Goal: Book appointment/travel/reservation

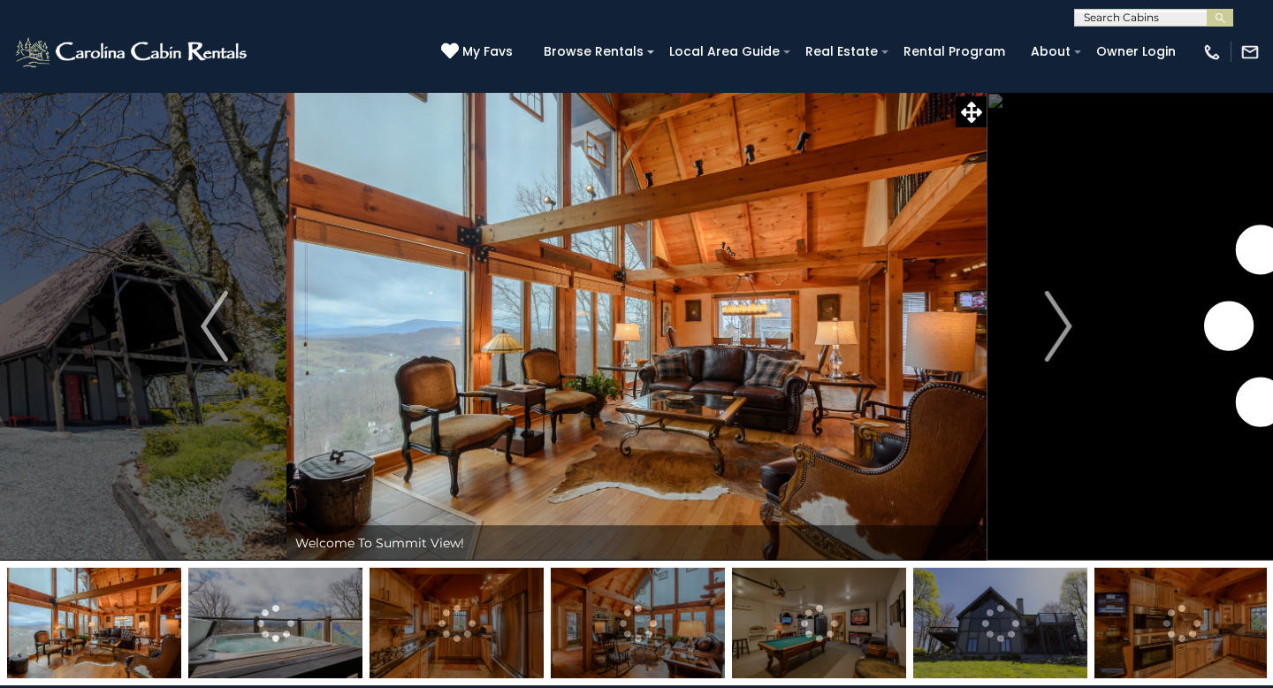
scroll to position [3, 0]
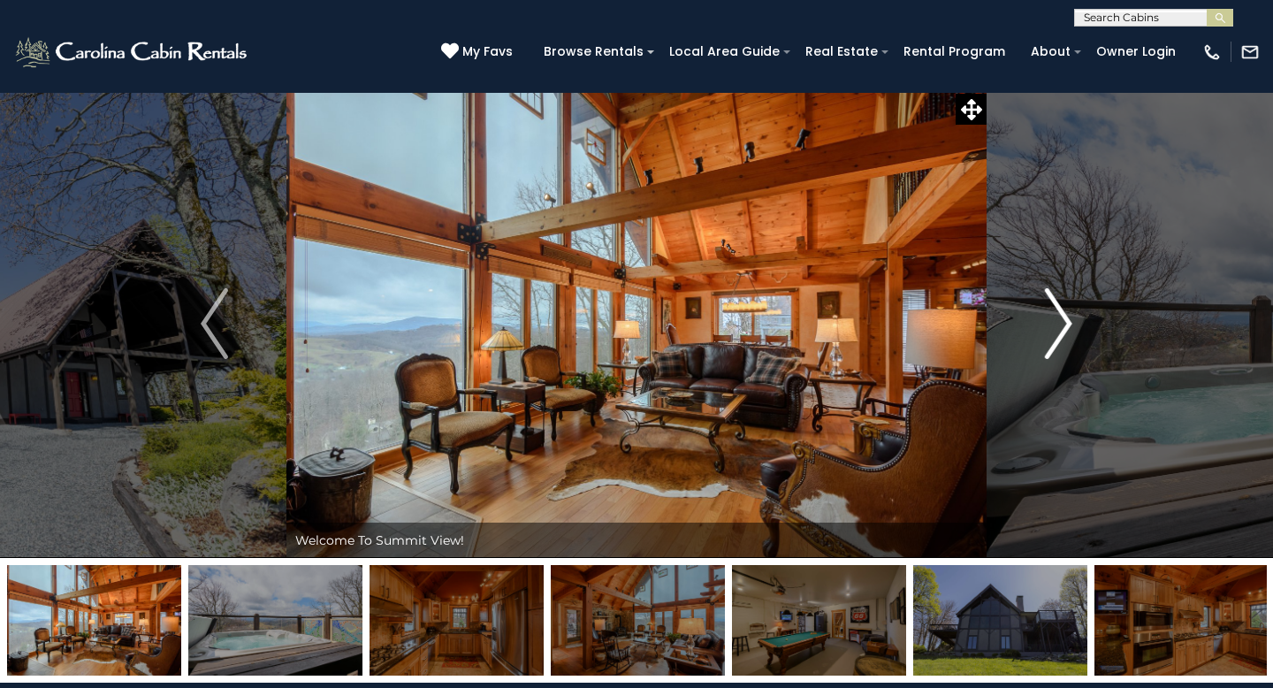
click at [1070, 338] on img "Next" at bounding box center [1058, 323] width 27 height 71
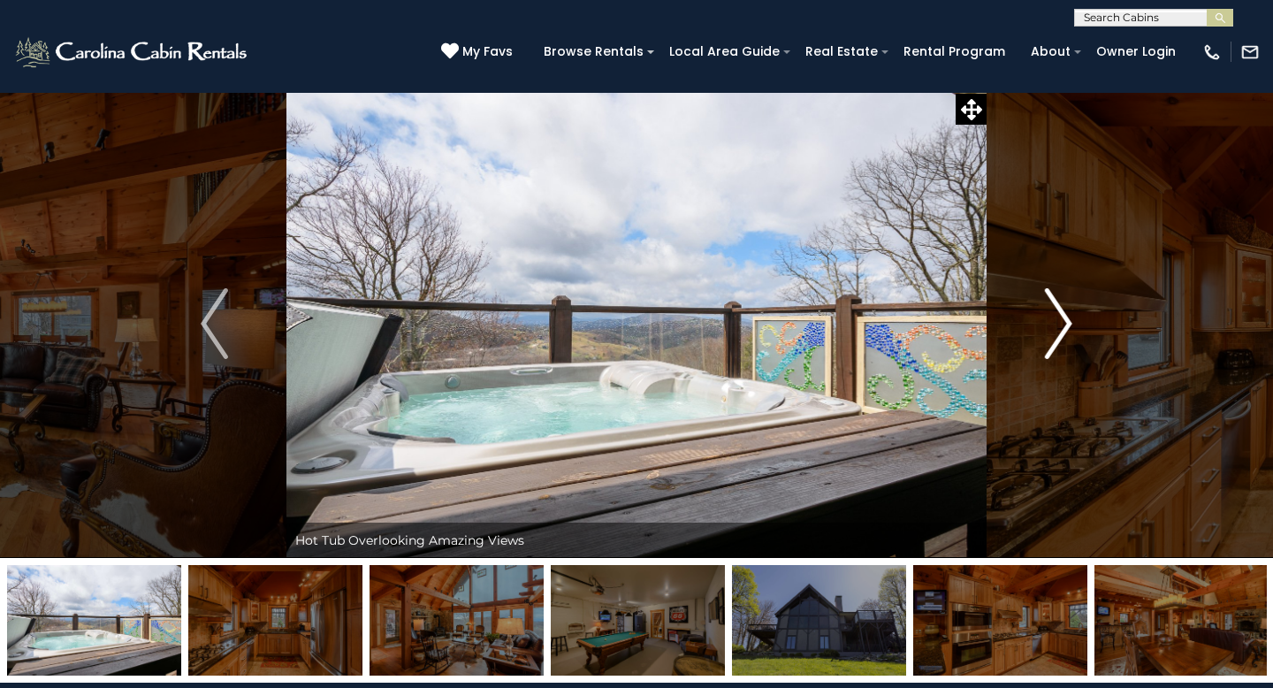
click at [1069, 318] on img "Next" at bounding box center [1058, 323] width 27 height 71
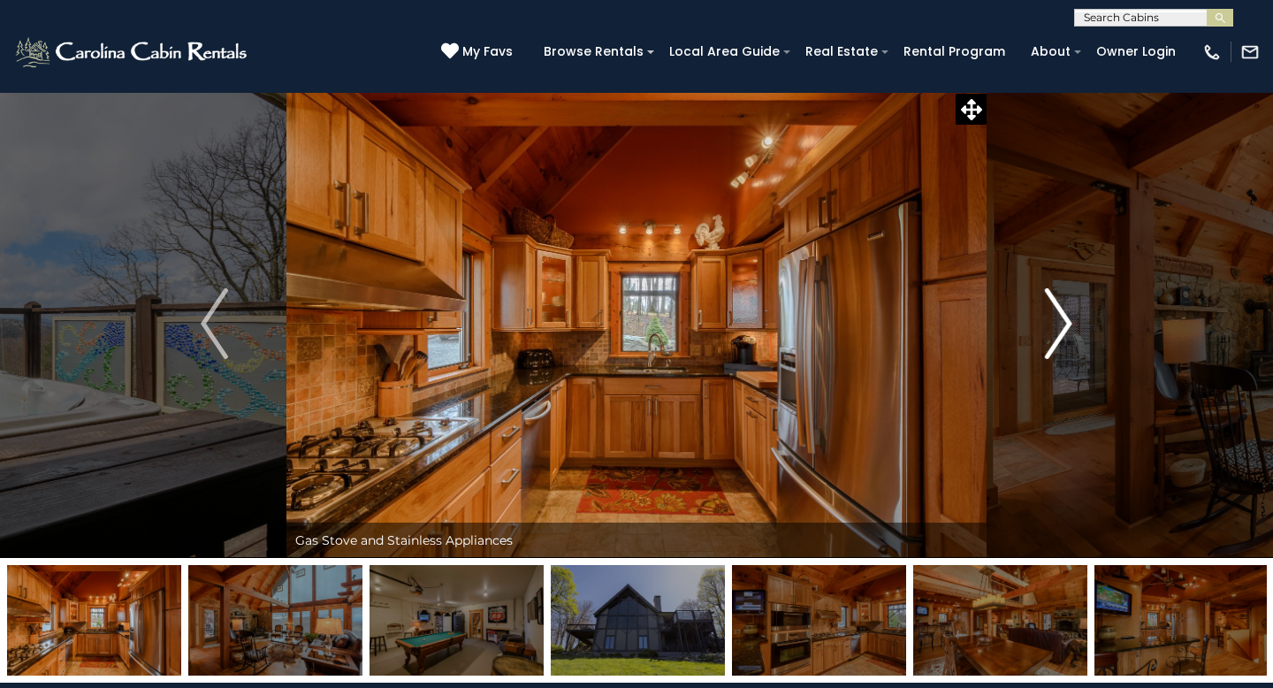
click at [1069, 318] on img "Next" at bounding box center [1058, 323] width 27 height 71
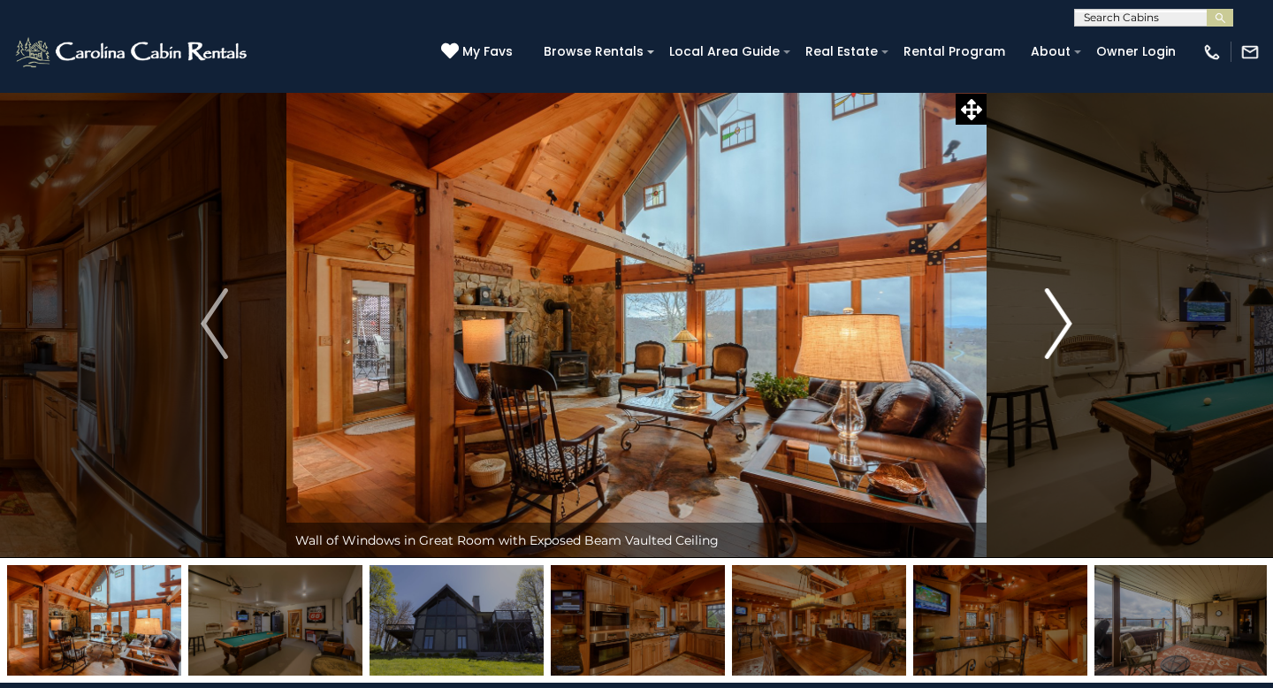
click at [1069, 318] on img "Next" at bounding box center [1058, 323] width 27 height 71
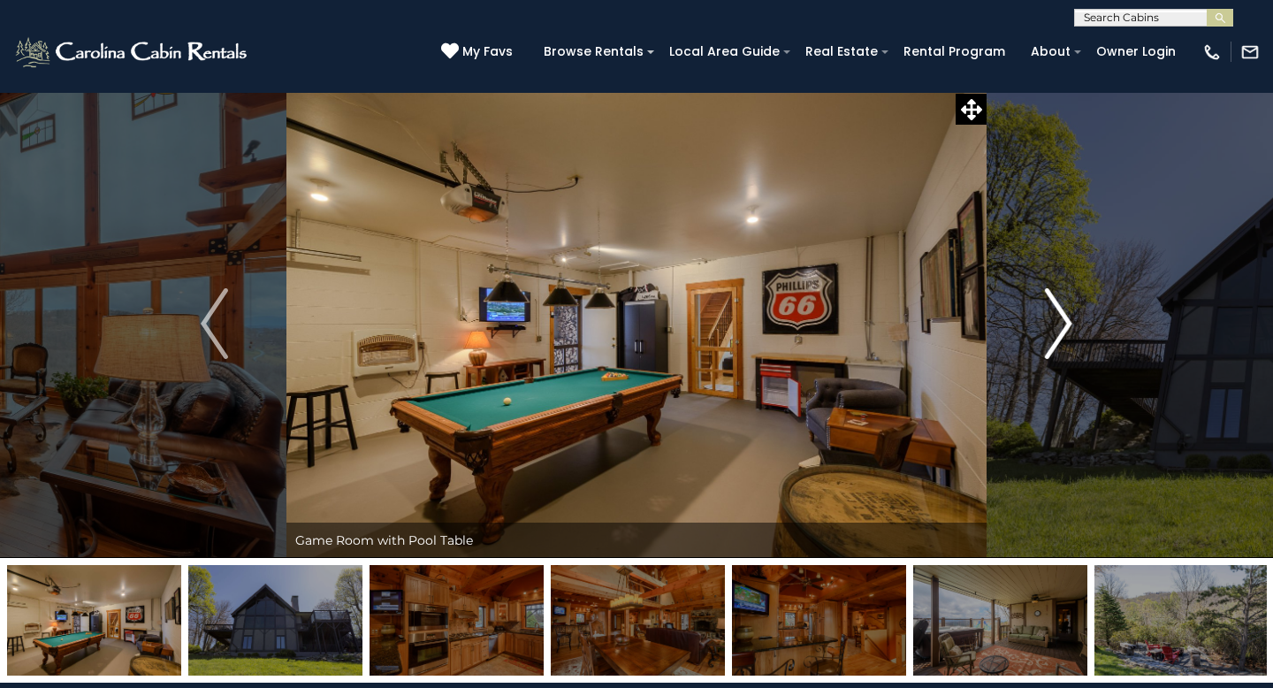
click at [1069, 318] on img "Next" at bounding box center [1058, 323] width 27 height 71
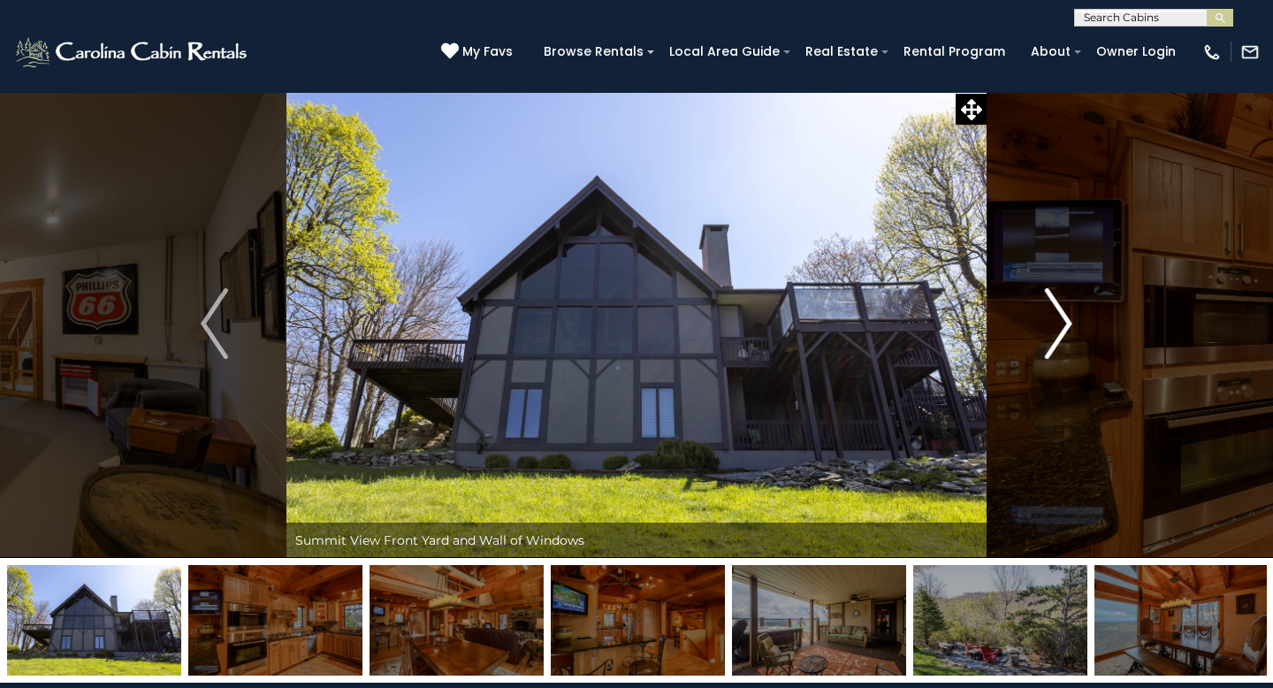
click at [1069, 318] on img "Next" at bounding box center [1058, 323] width 27 height 71
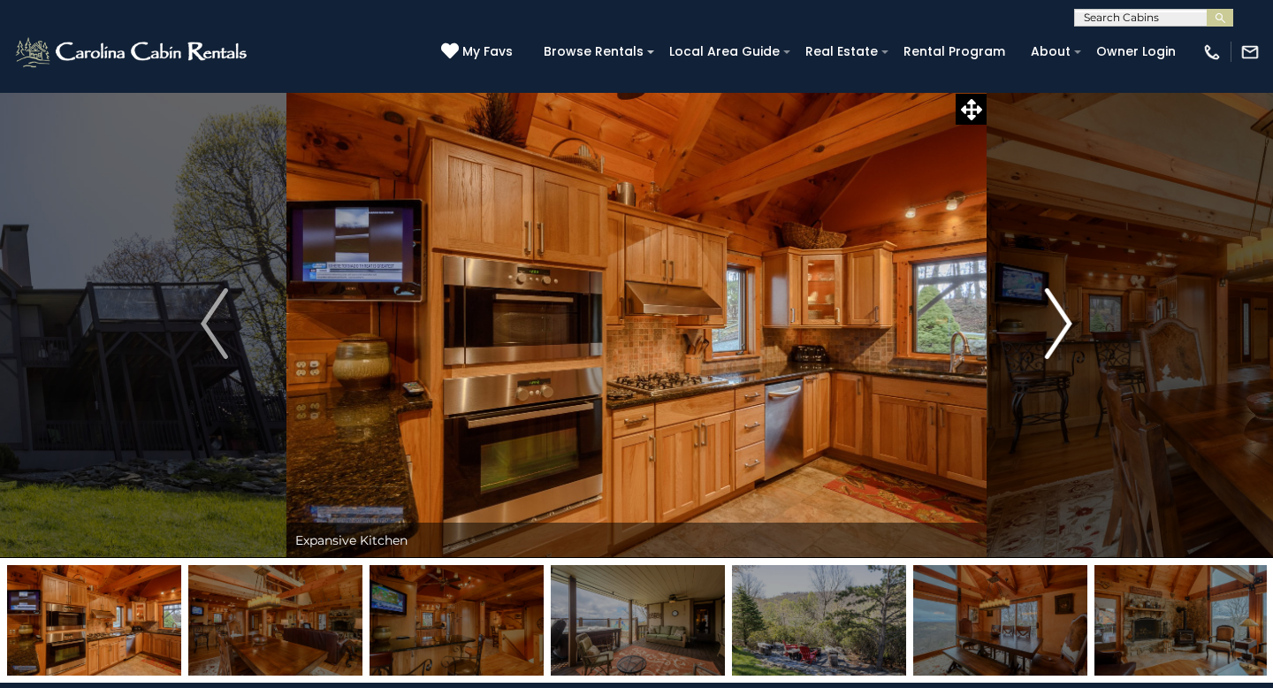
click at [1069, 317] on img "Next" at bounding box center [1058, 323] width 27 height 71
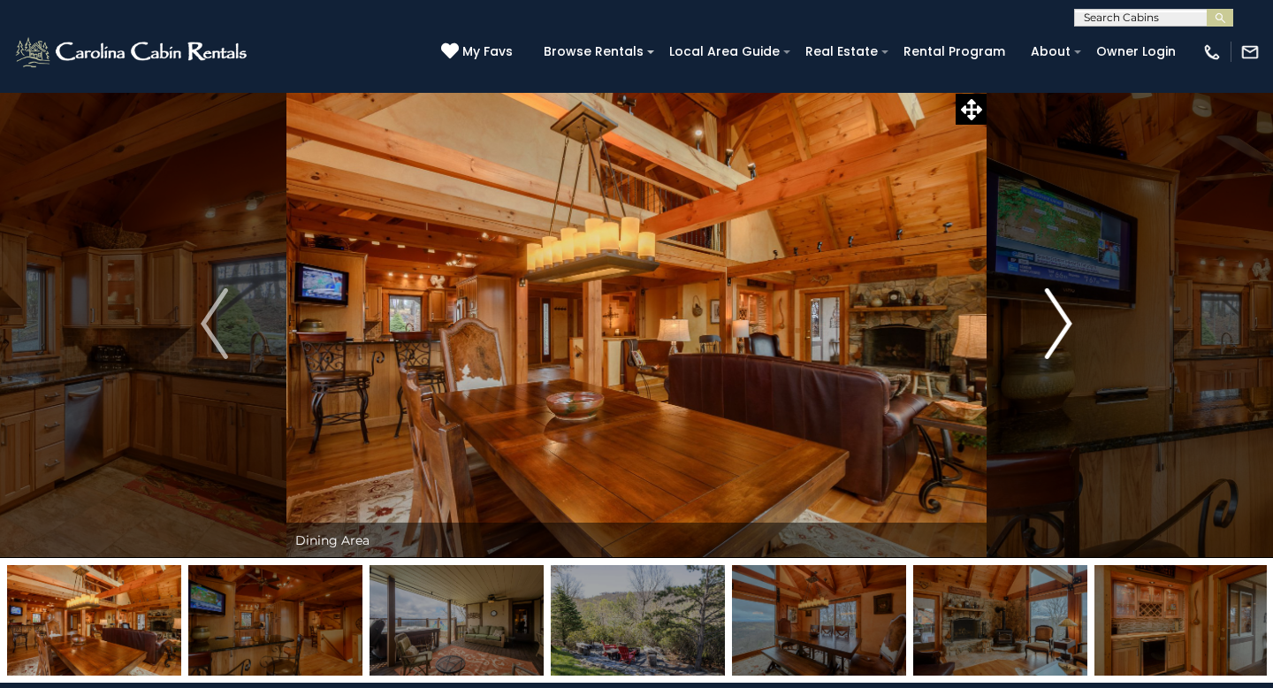
click at [1069, 317] on img "Next" at bounding box center [1058, 323] width 27 height 71
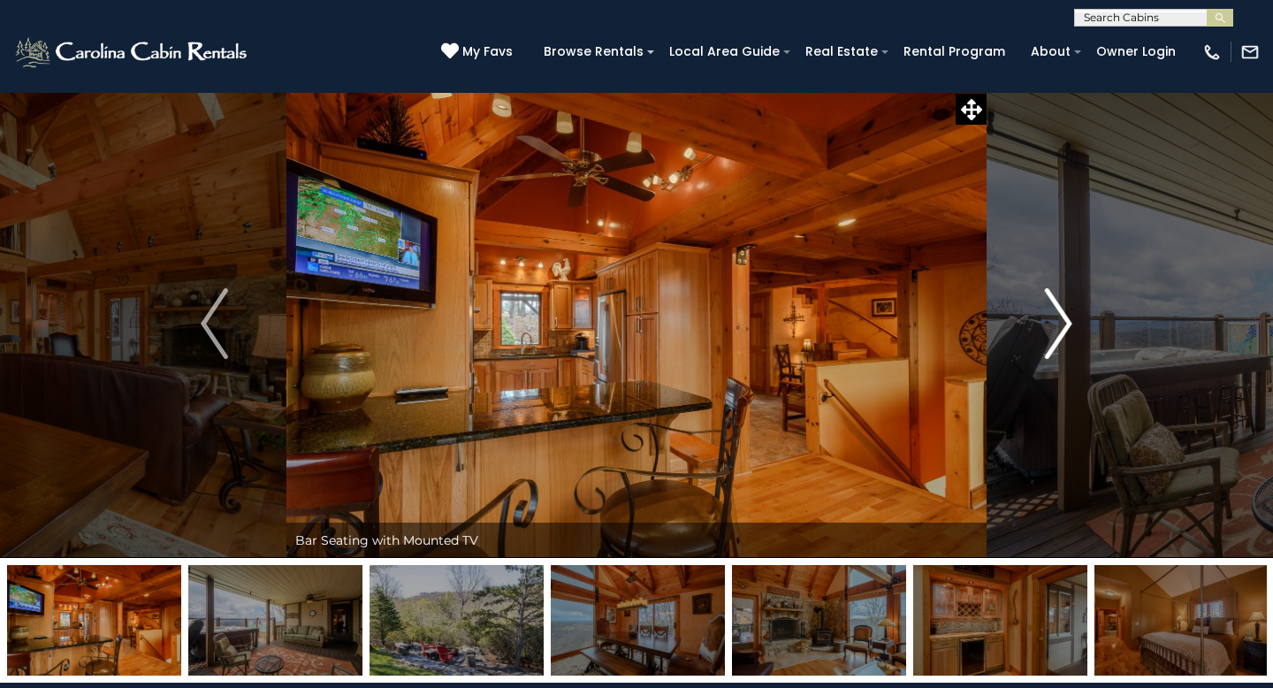
click at [1069, 317] on img "Next" at bounding box center [1058, 323] width 27 height 71
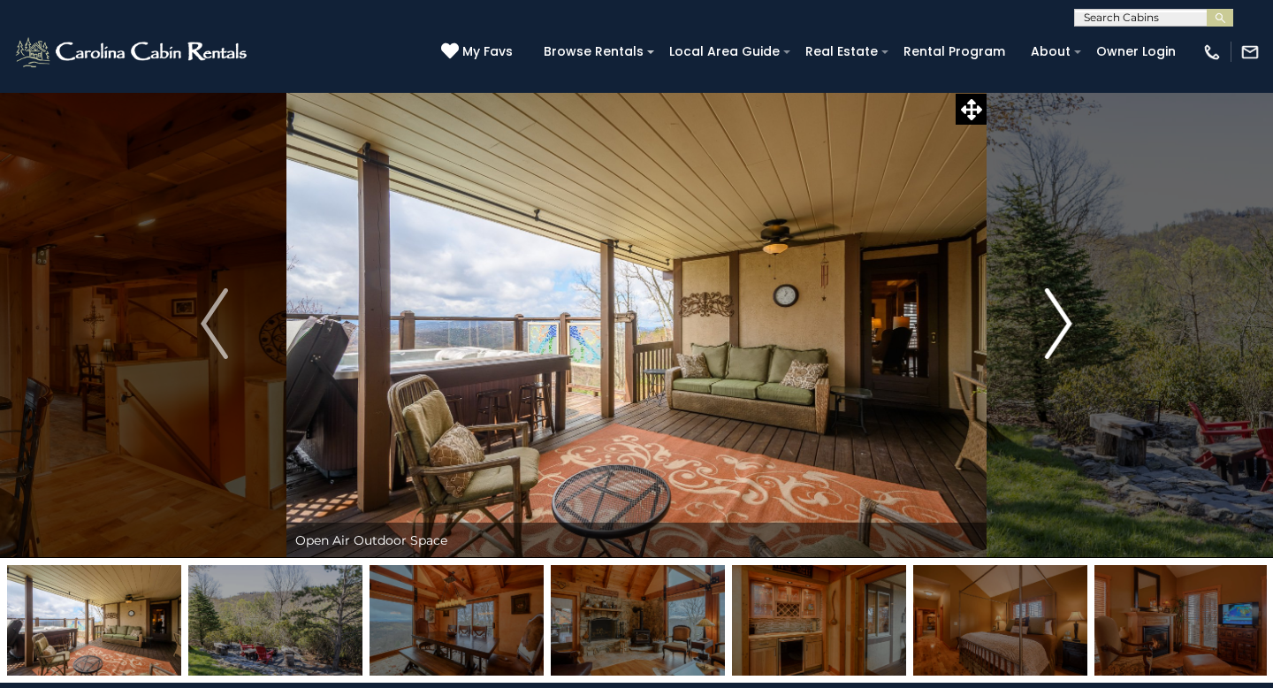
click at [1048, 312] on img "Next" at bounding box center [1058, 323] width 27 height 71
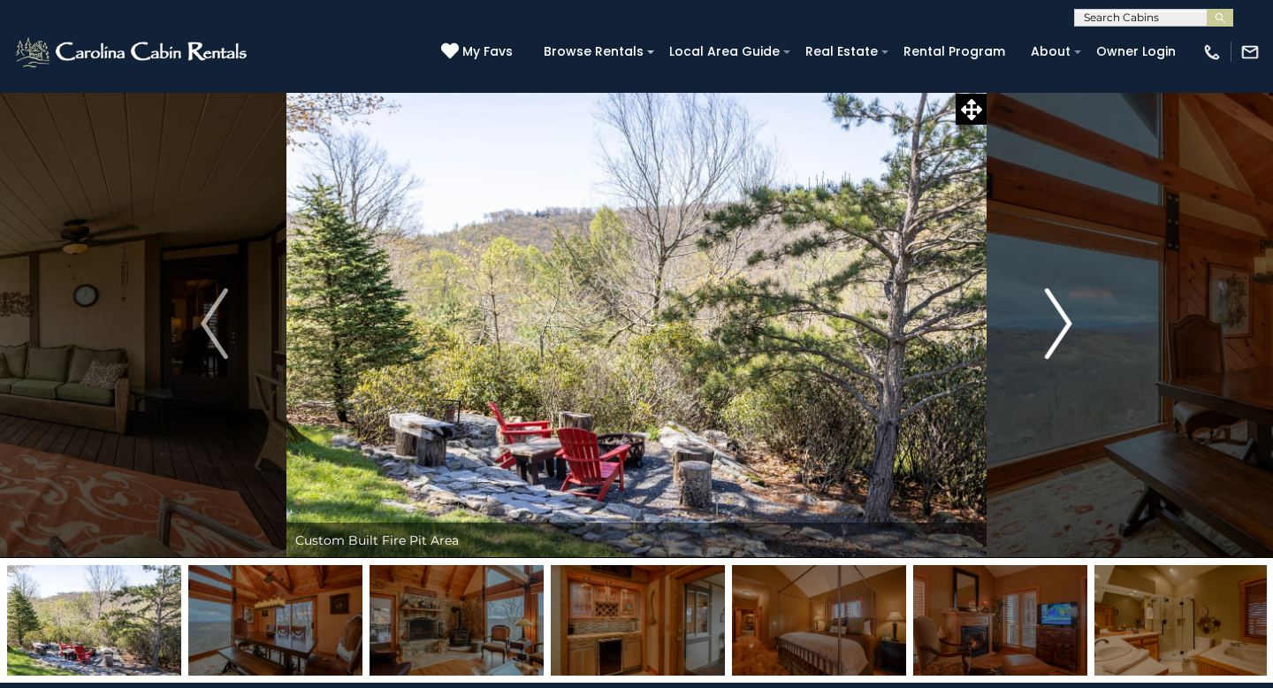
click at [1048, 312] on img "Next" at bounding box center [1058, 323] width 27 height 71
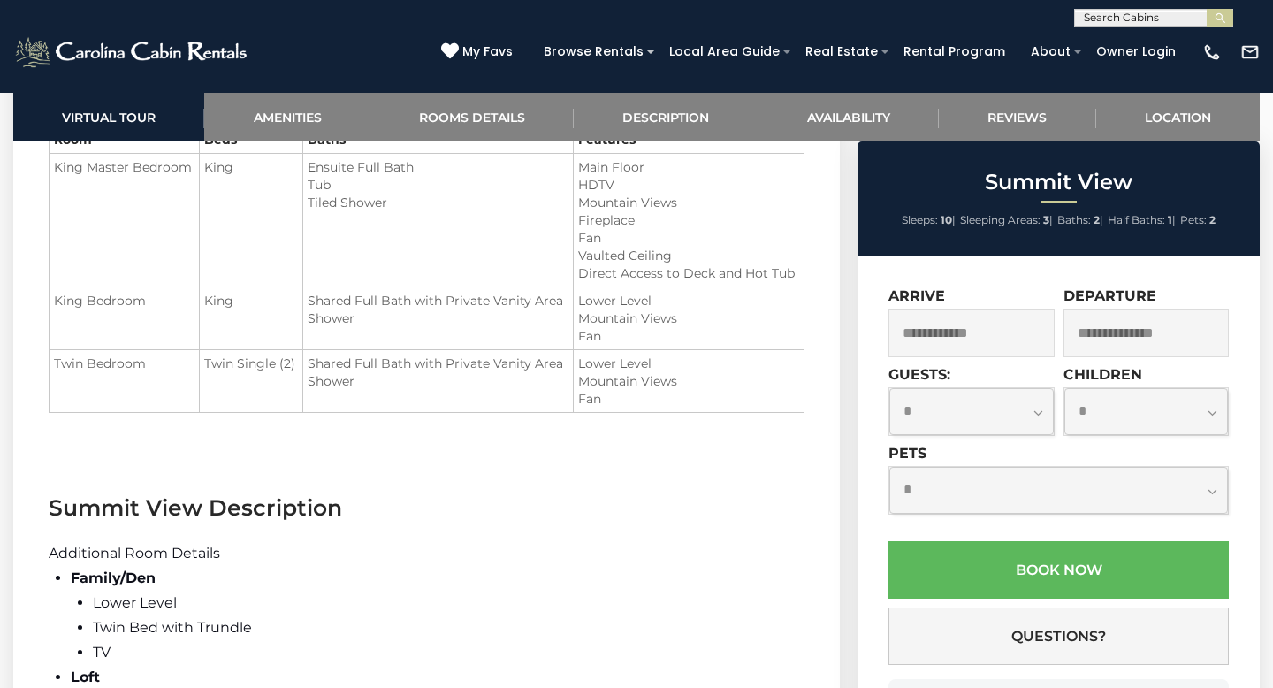
scroll to position [2135, 0]
click at [1033, 415] on select "**********" at bounding box center [971, 411] width 164 height 47
select select "*"
click at [889, 388] on select "**********" at bounding box center [971, 411] width 164 height 47
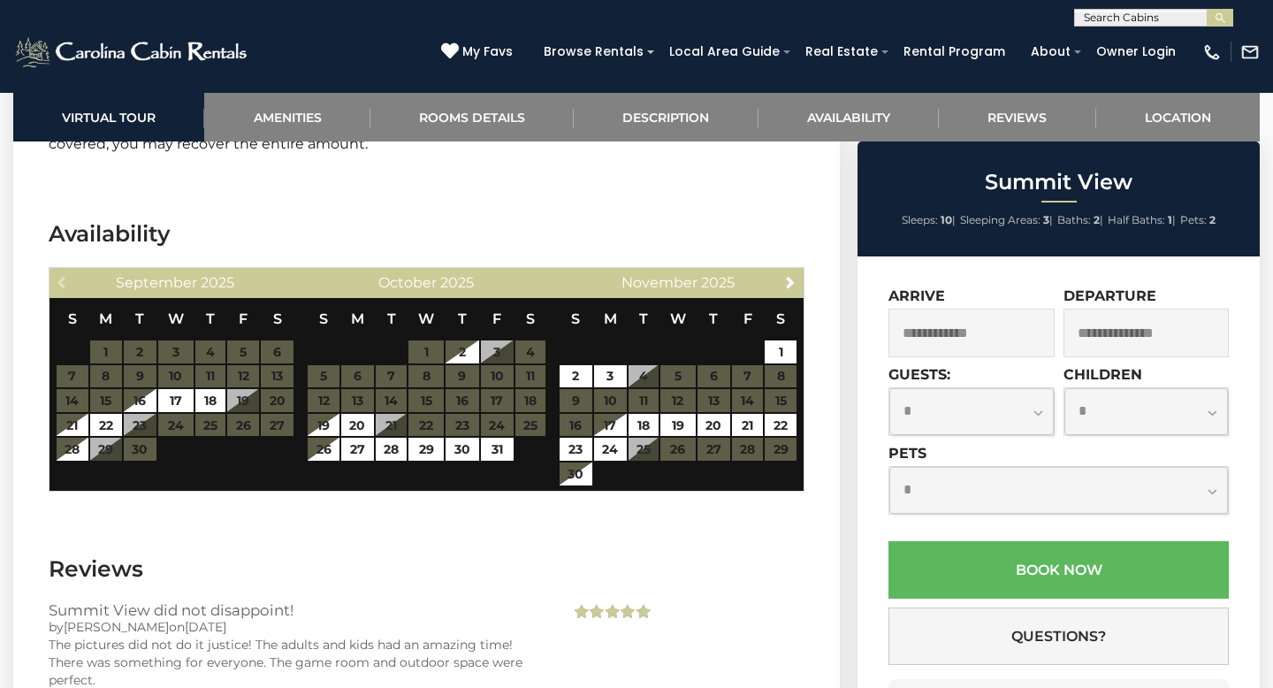
scroll to position [4167, 0]
